Goal: Transaction & Acquisition: Purchase product/service

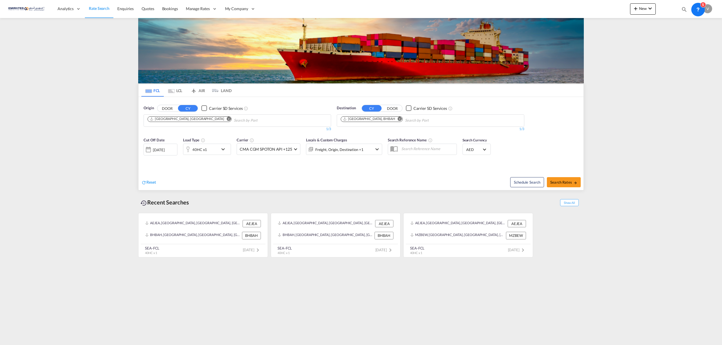
click at [397, 121] on md-icon "Remove" at bounding box center [399, 119] width 4 height 4
type input "limassol"
click at [352, 132] on div "[GEOGRAPHIC_DATA] [GEOGRAPHIC_DATA] CYLMS" at bounding box center [384, 133] width 107 height 17
click at [554, 181] on span "Search Rates" at bounding box center [563, 182] width 27 height 5
type input "AEJEA to CYLMS / [DATE]"
